Goal: Find specific page/section: Find specific page/section

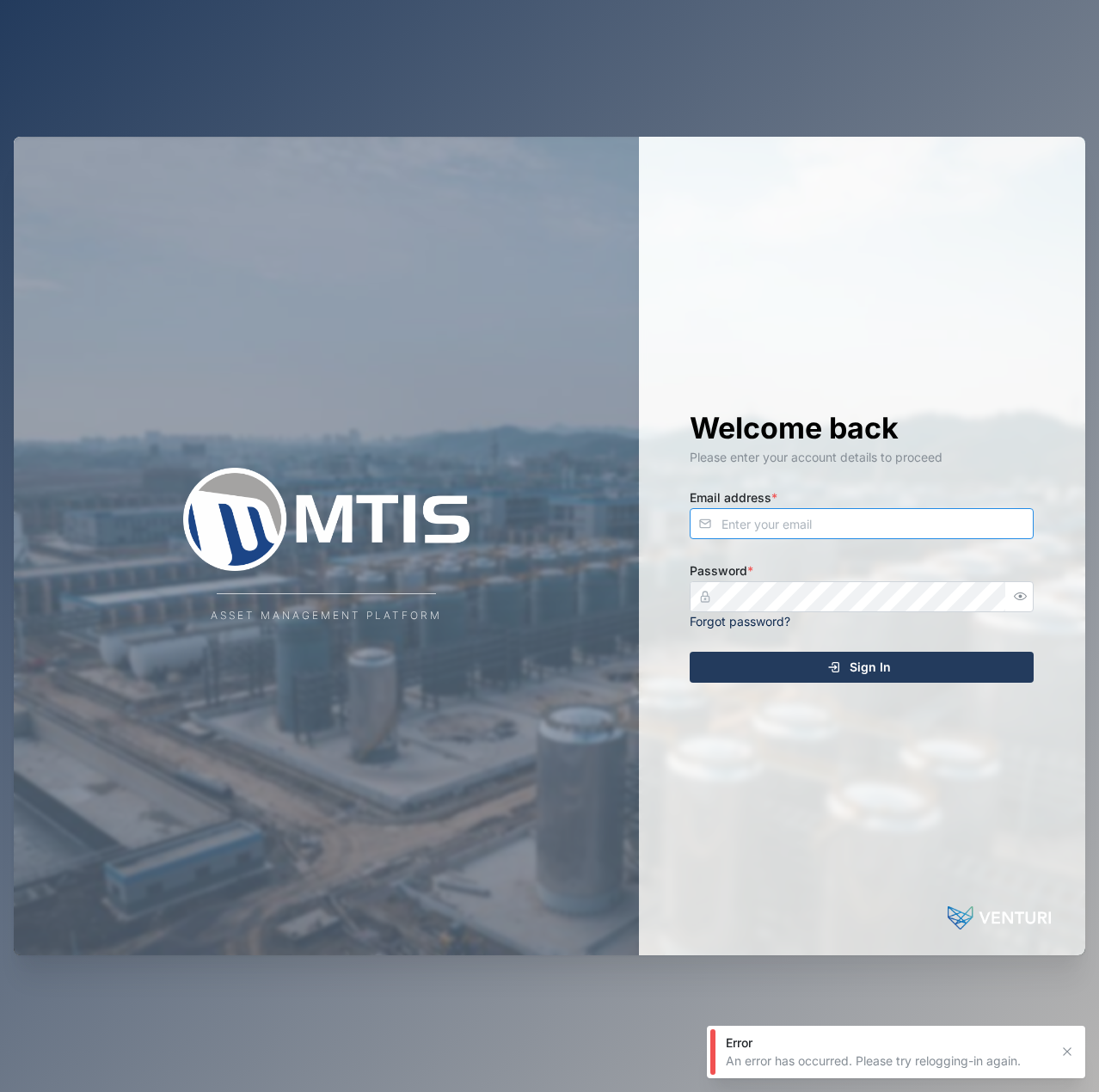
click at [850, 519] on input "Email address *" at bounding box center [861, 523] width 344 height 31
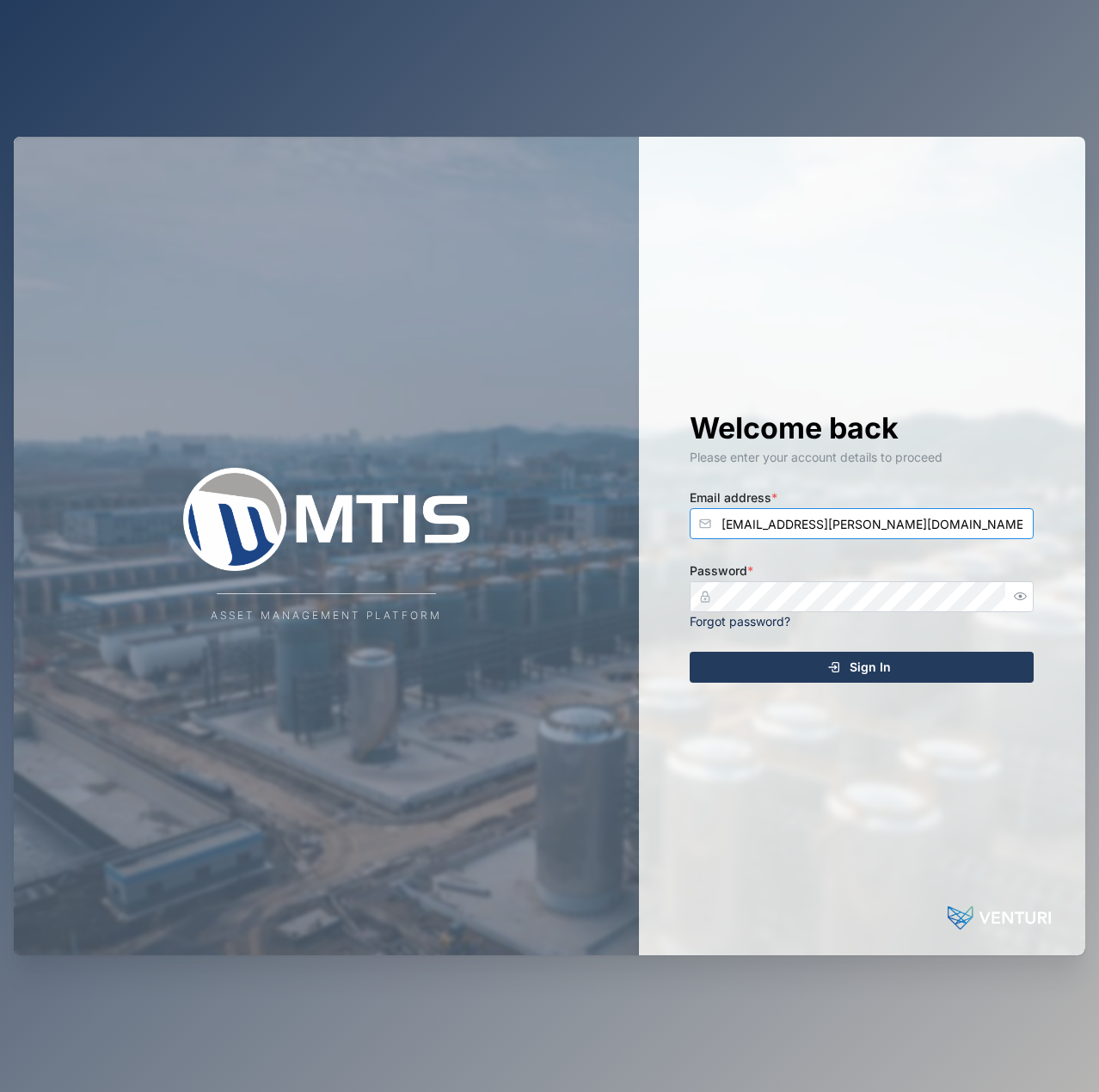
type input "[EMAIL_ADDRESS][PERSON_NAME][DOMAIN_NAME]"
click at [690, 652] on button "Sign In" at bounding box center [861, 667] width 344 height 31
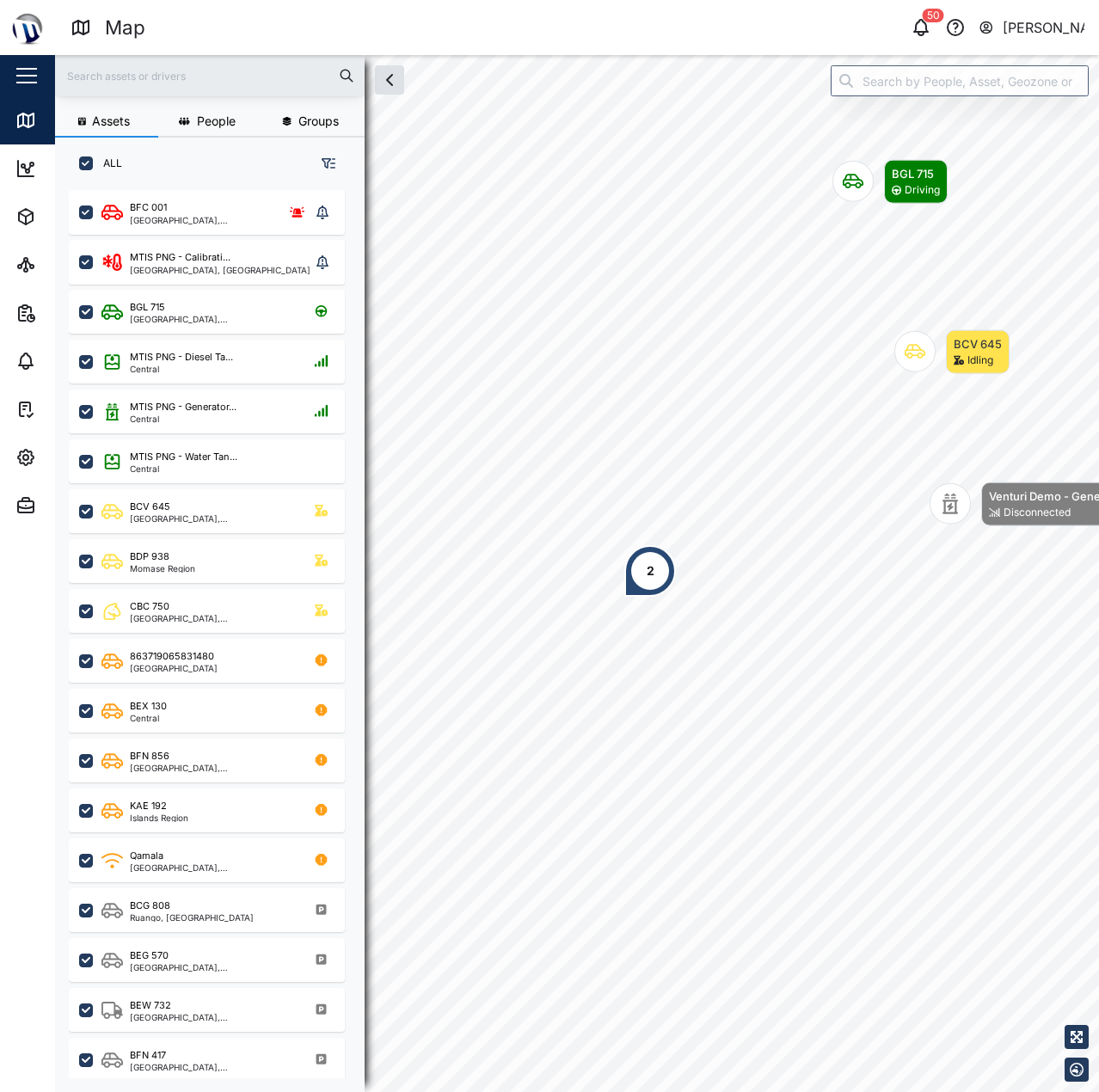
scroll to position [881, 269]
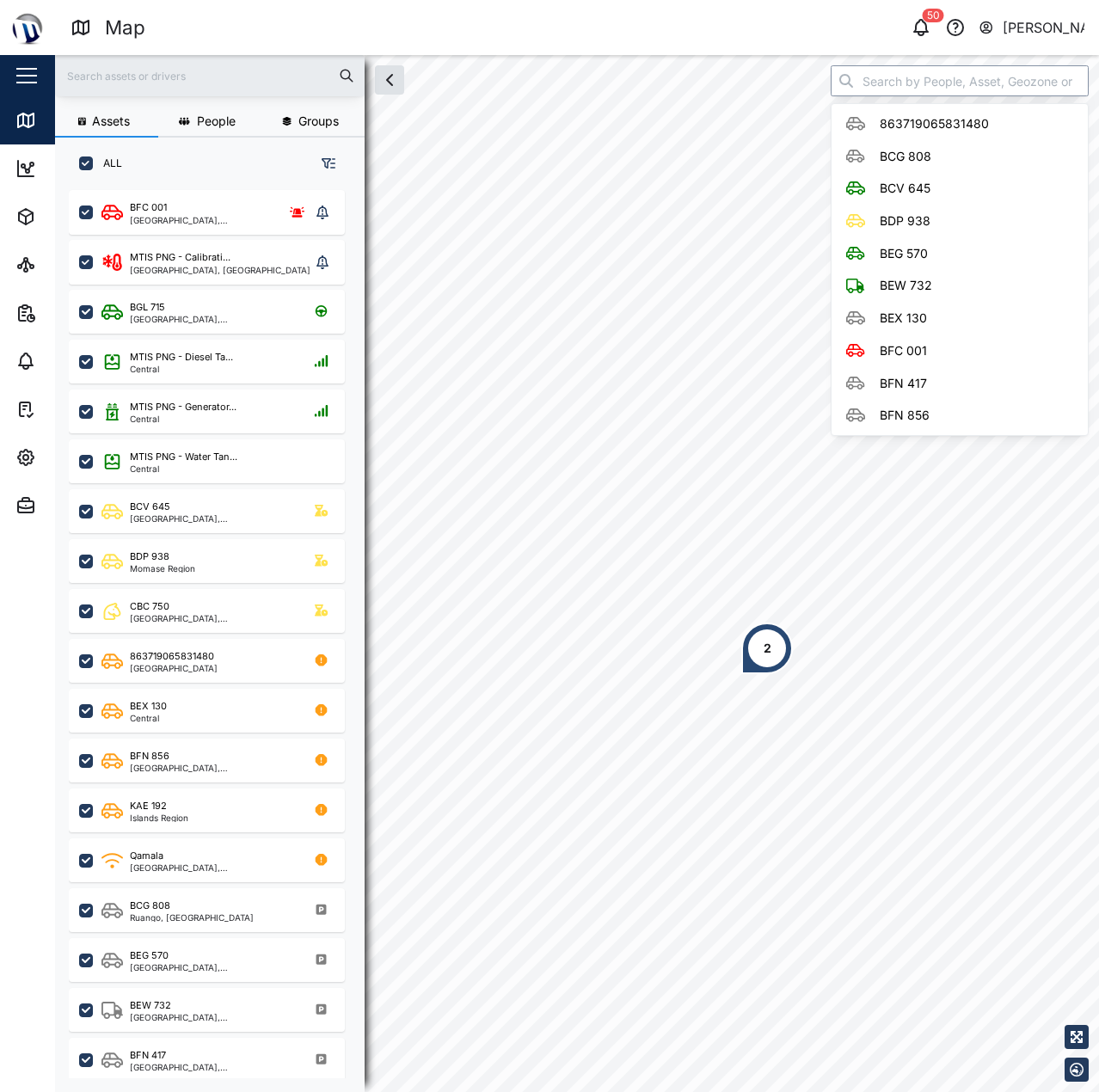
click at [935, 84] on input "search" at bounding box center [960, 80] width 258 height 31
type input "M"
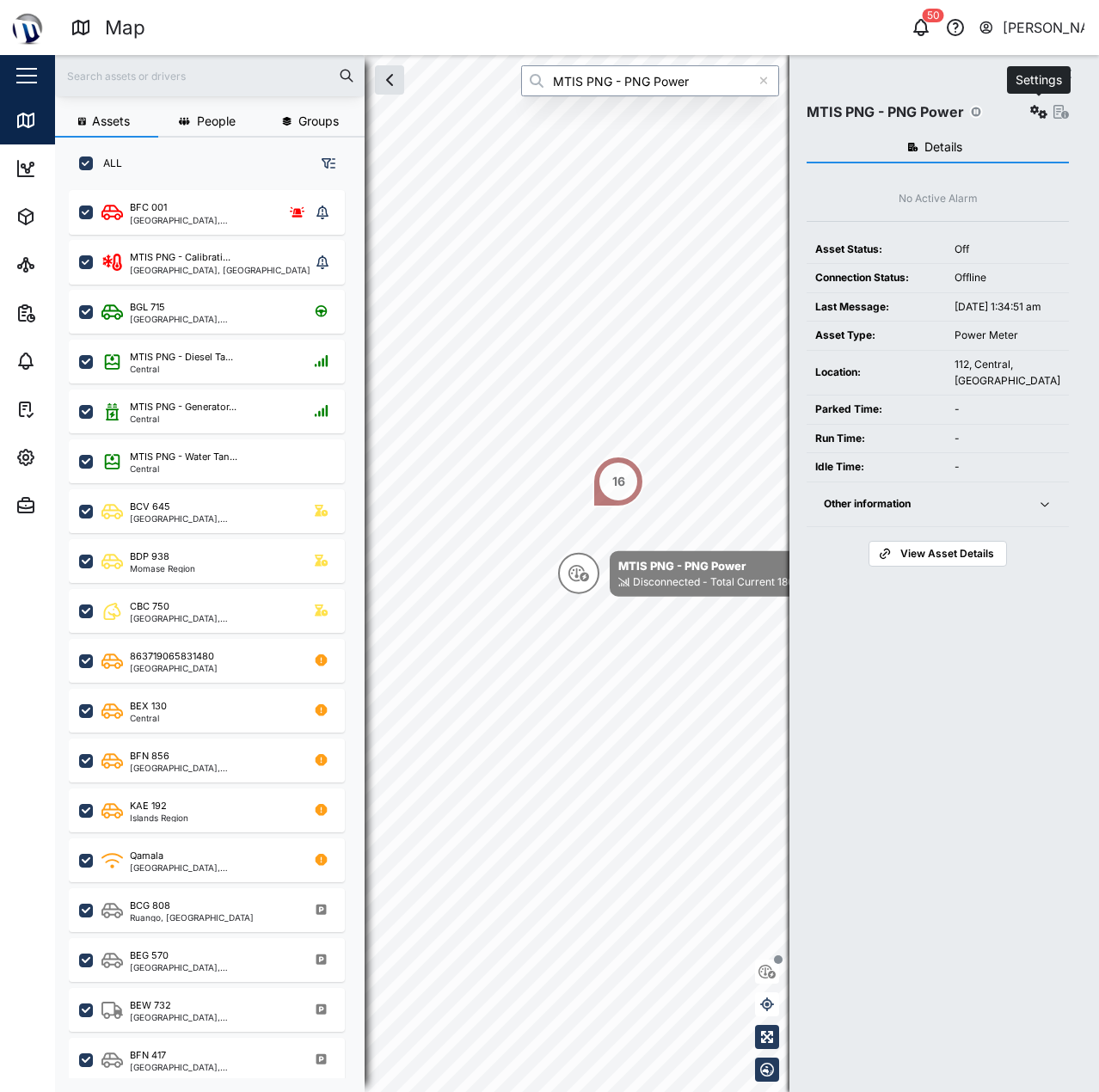
type input "MTIS PNG - PNG Power"
click at [1028, 116] on button "button" at bounding box center [1039, 111] width 24 height 24
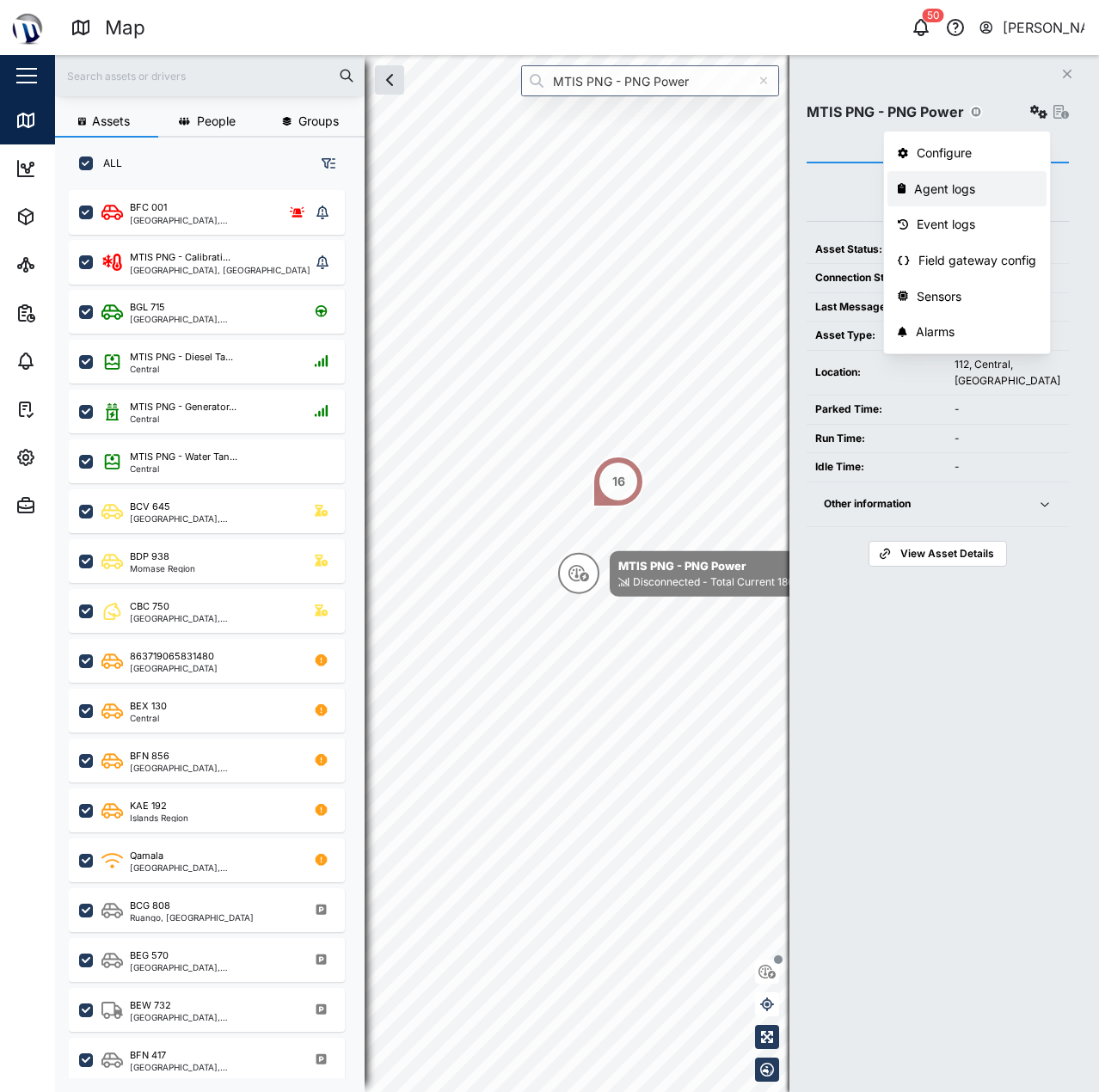
click at [982, 181] on div "Agent logs" at bounding box center [976, 189] width 123 height 19
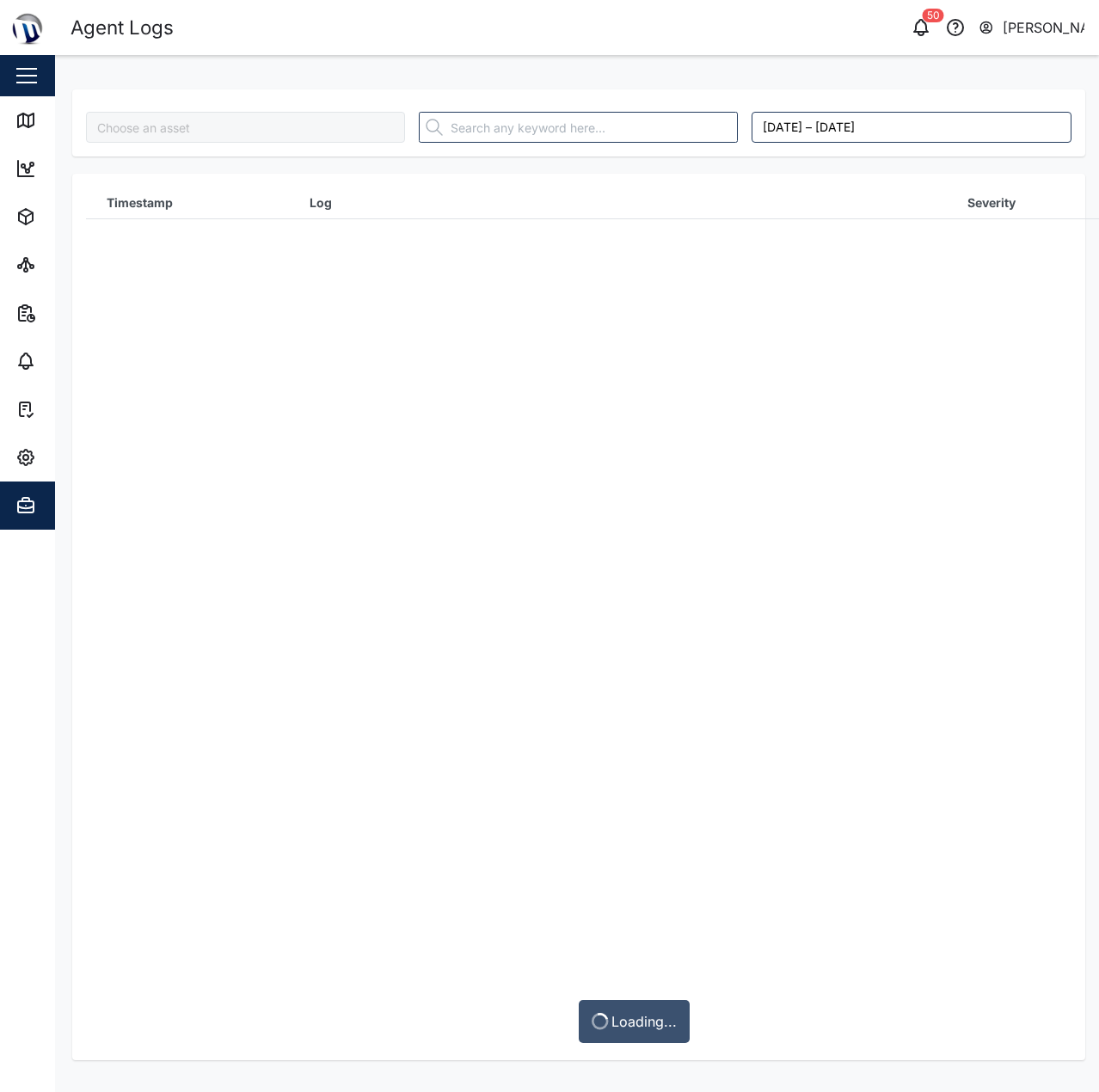
type input "MTIS PNG - PNG Power"
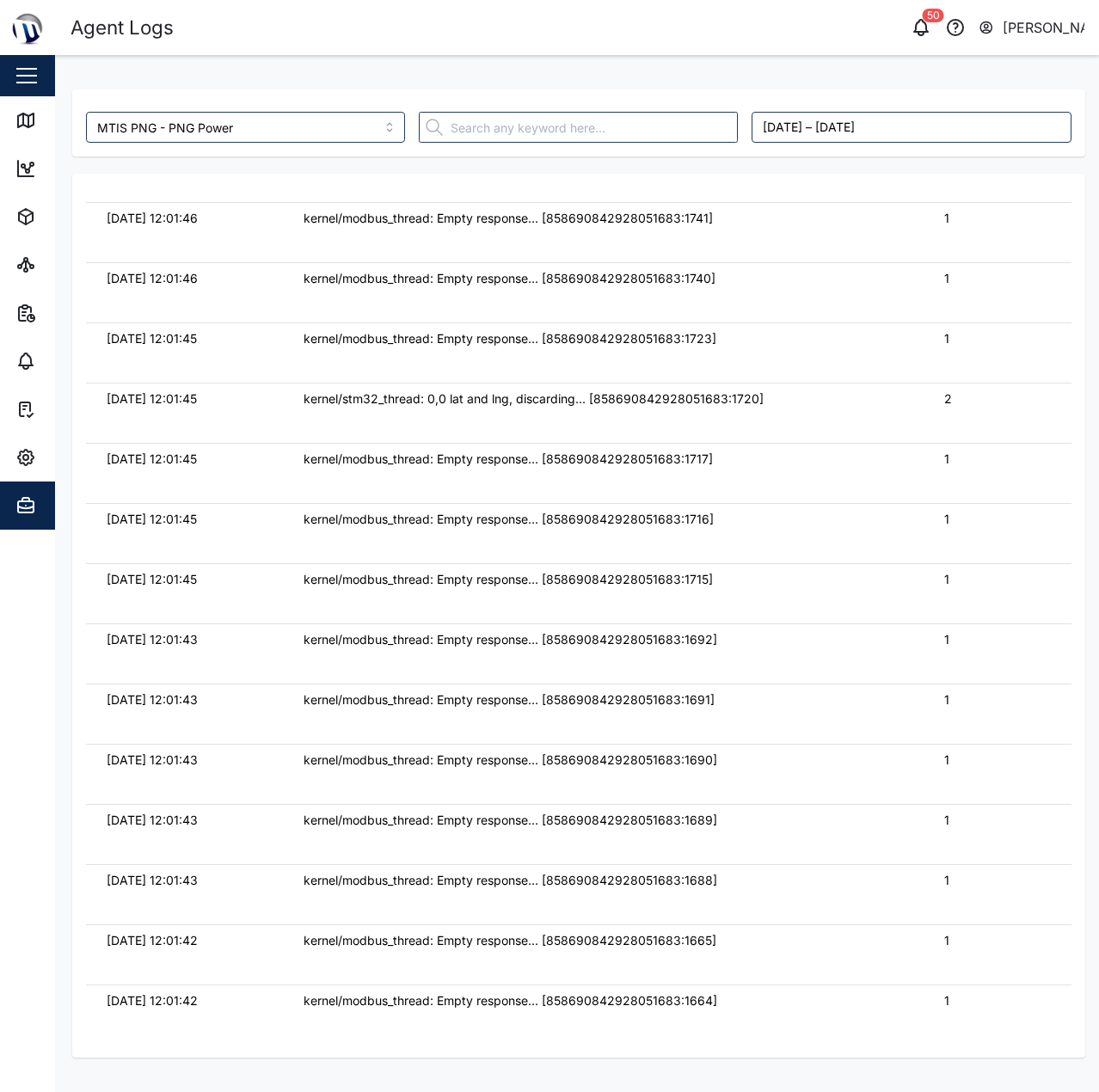
scroll to position [3788, 0]
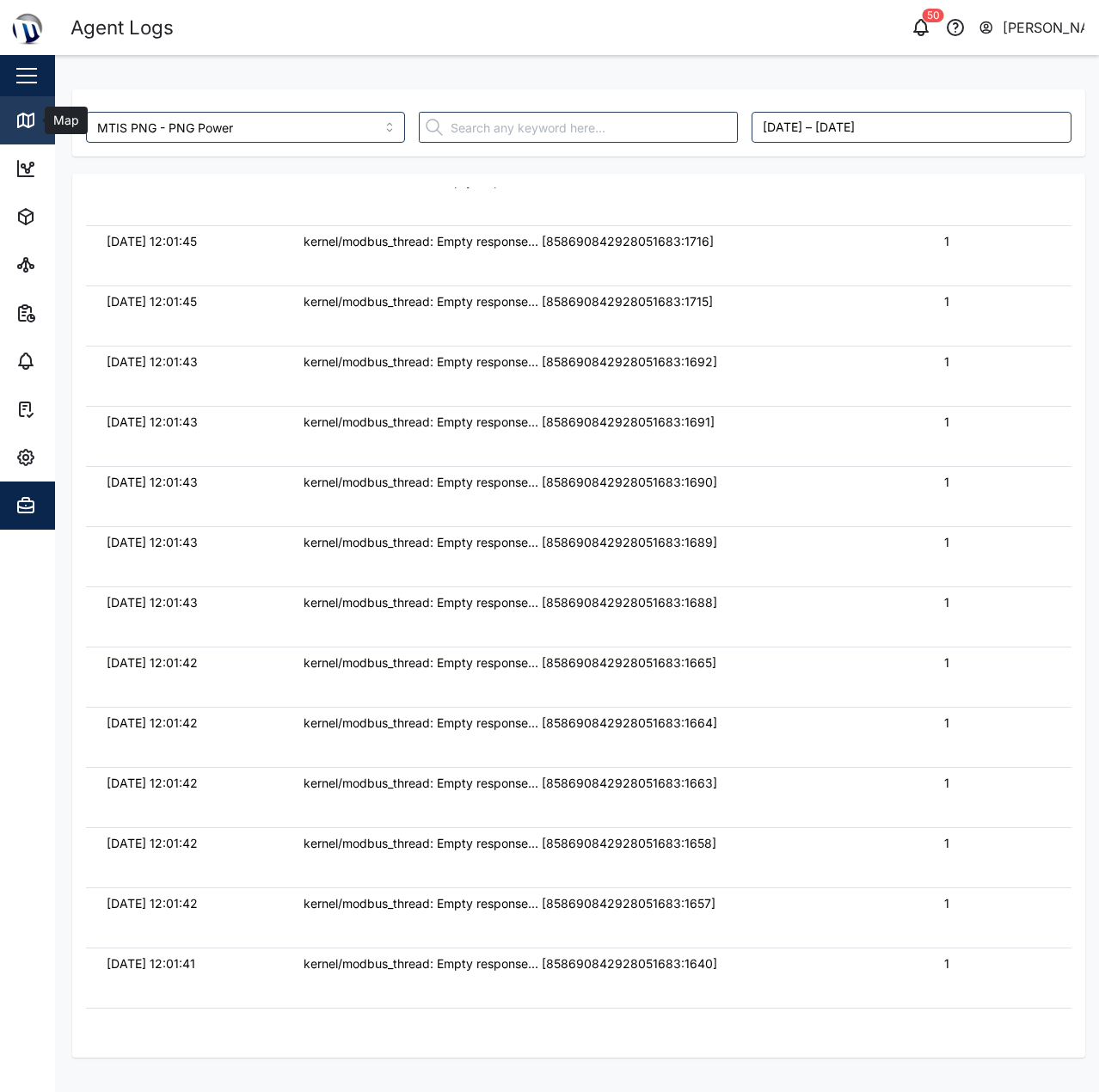
click at [32, 124] on icon at bounding box center [25, 120] width 16 height 14
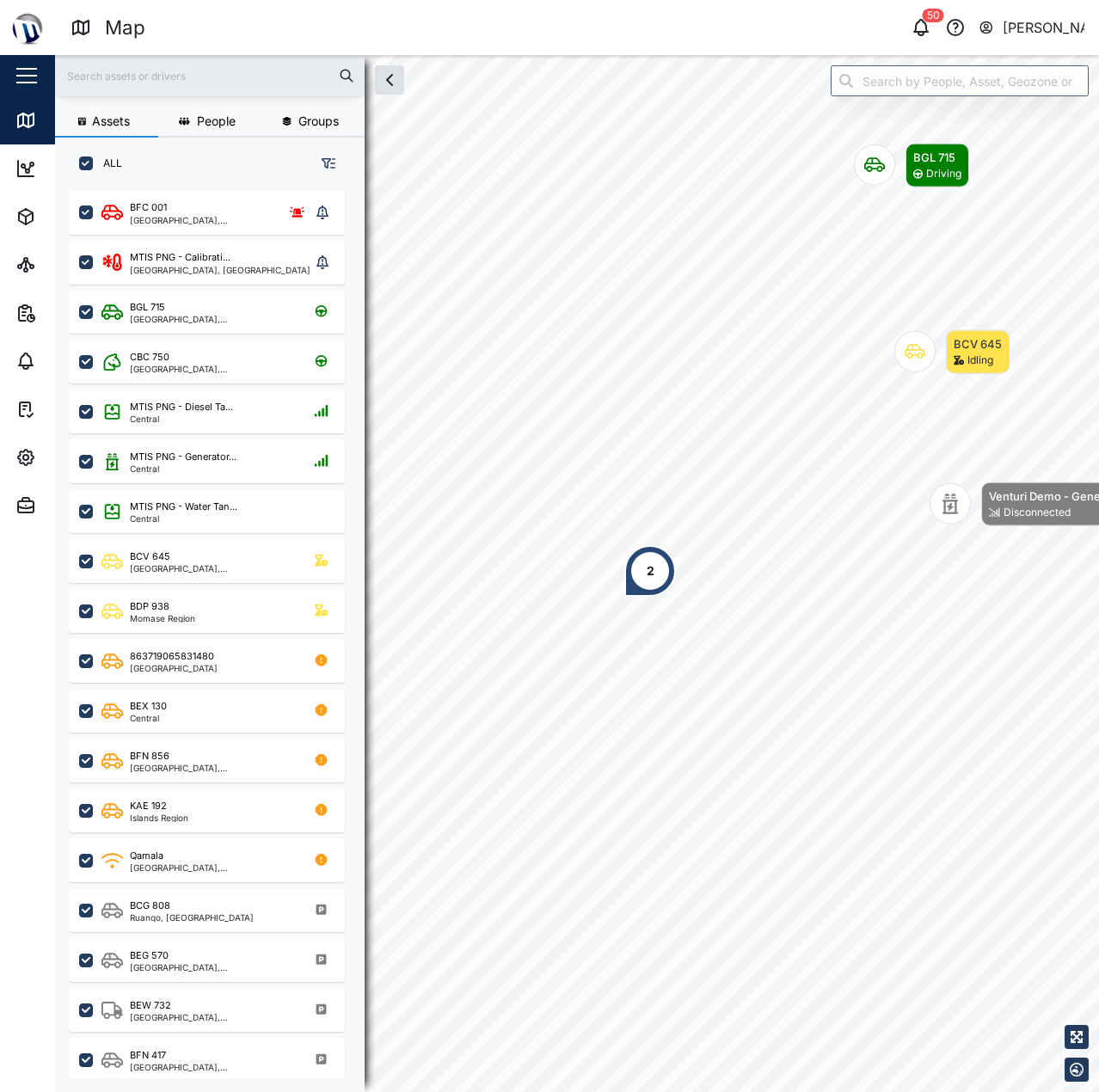
scroll to position [881, 269]
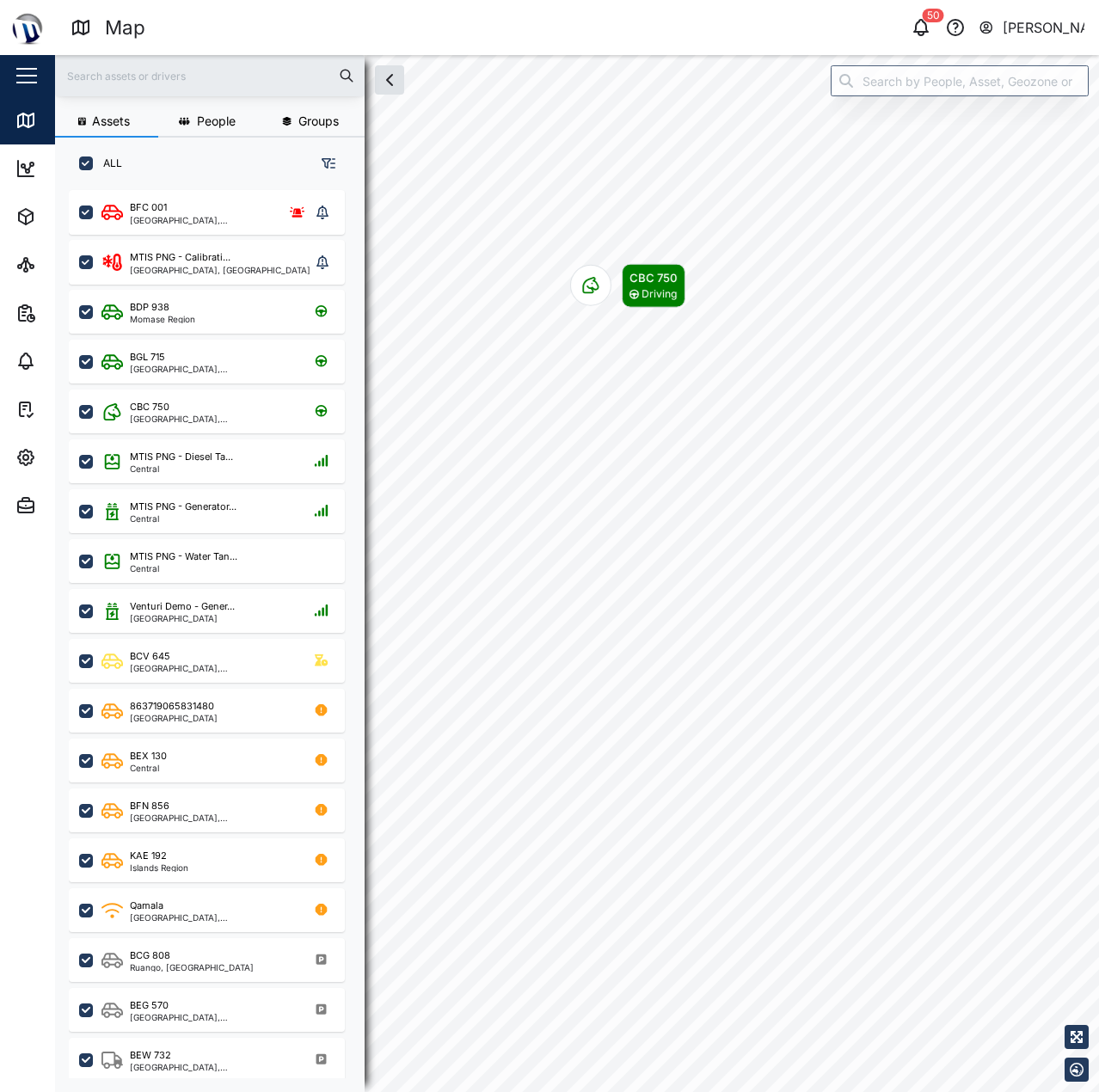
click at [708, 353] on body "Map 50 [PERSON_NAME] Close Map Dashboard Assets ATS Camera Generator Personnel …" at bounding box center [550, 546] width 1099 height 1092
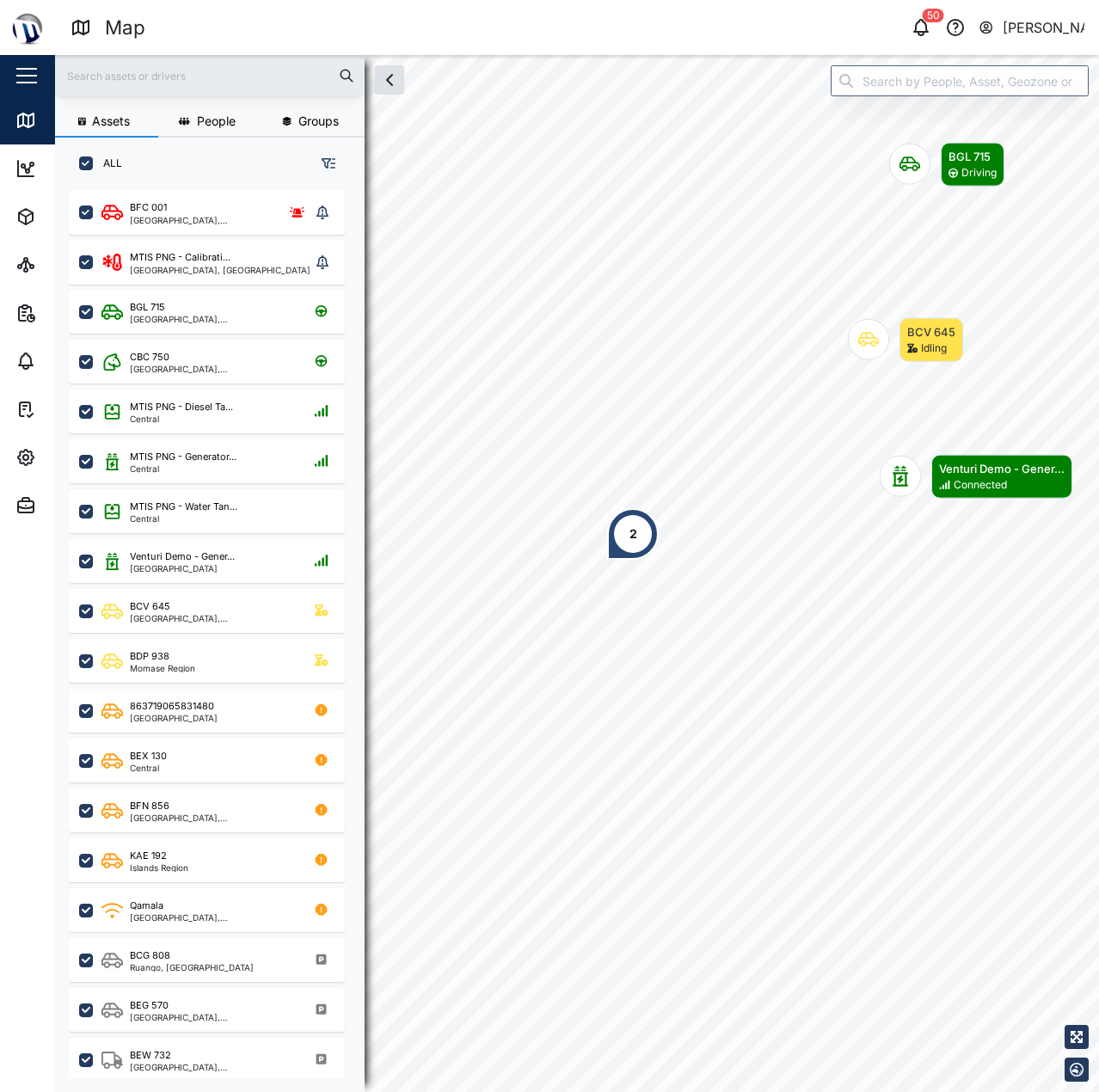
click at [637, 545] on div "2" at bounding box center [633, 534] width 52 height 52
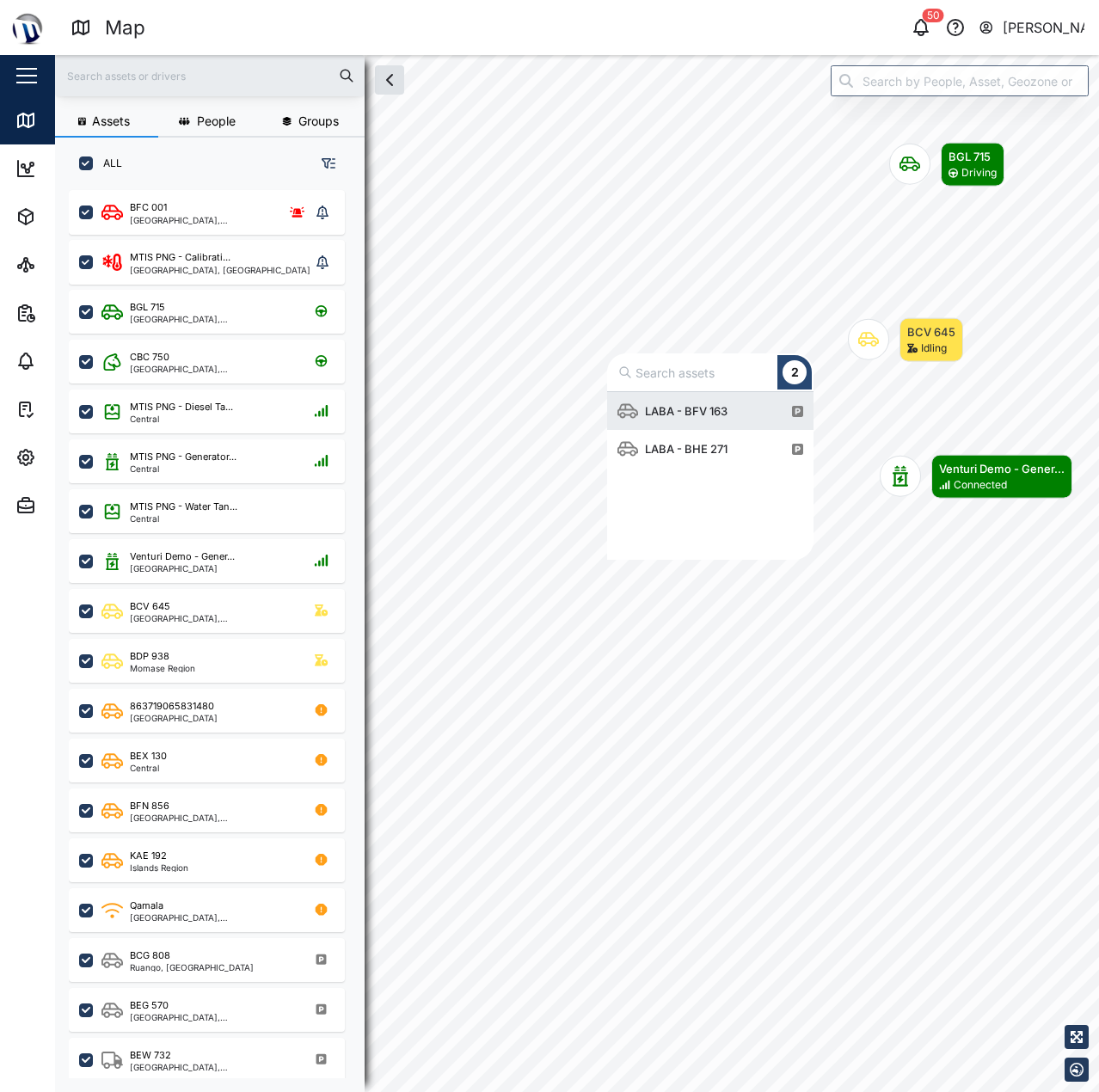
scroll to position [155, 193]
